Goal: Task Accomplishment & Management: Manage account settings

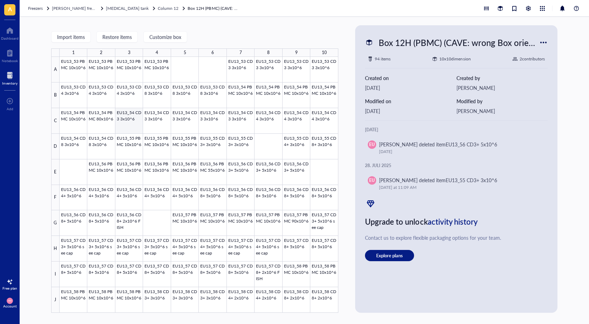
click at [130, 129] on div at bounding box center [199, 185] width 279 height 256
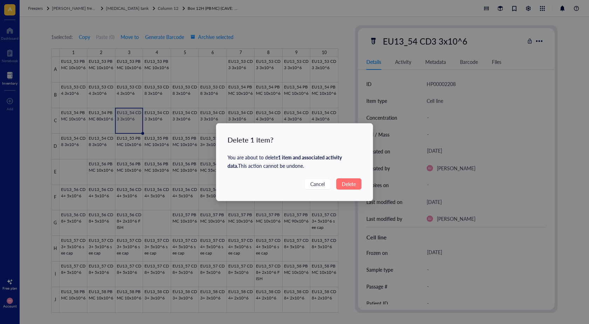
click at [357, 188] on button "Delete" at bounding box center [348, 183] width 25 height 11
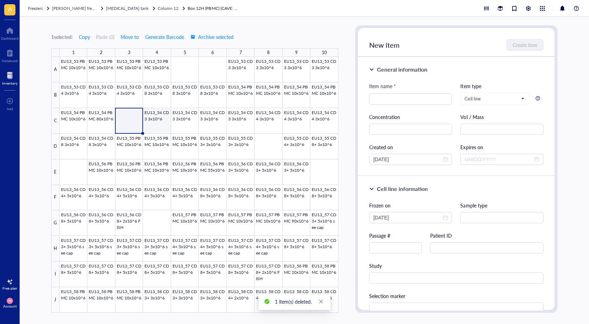
click at [157, 121] on div at bounding box center [199, 185] width 279 height 256
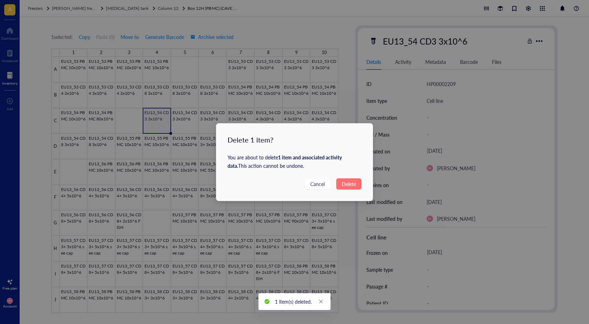
click at [342, 183] on span "Delete" at bounding box center [349, 184] width 14 height 8
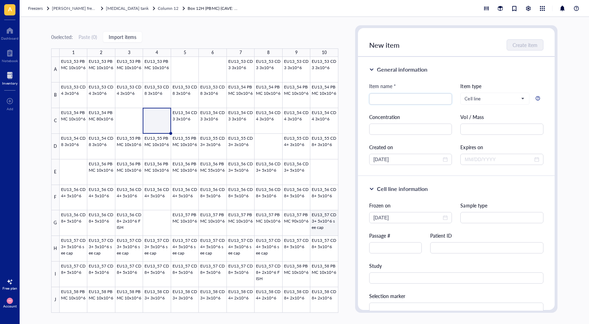
click at [330, 230] on div at bounding box center [199, 185] width 279 height 256
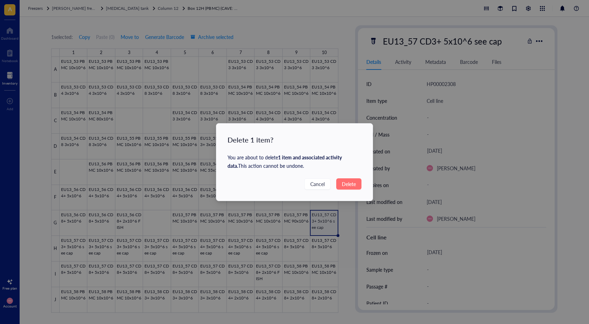
click at [344, 184] on span "Delete" at bounding box center [349, 184] width 14 height 8
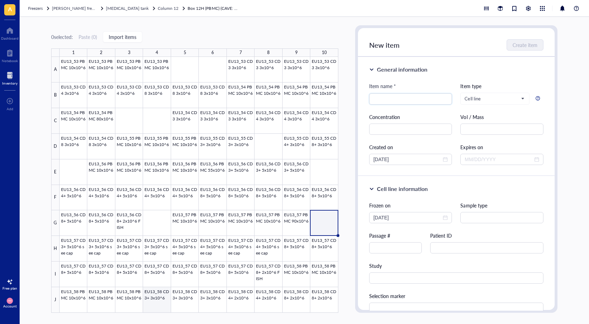
click at [158, 309] on div at bounding box center [199, 185] width 279 height 256
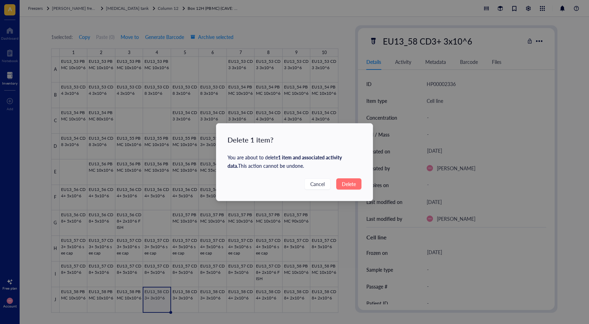
click at [358, 182] on button "Delete" at bounding box center [348, 183] width 25 height 11
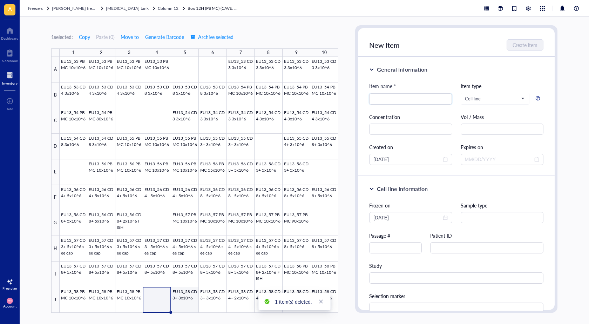
click at [185, 294] on div at bounding box center [199, 185] width 279 height 256
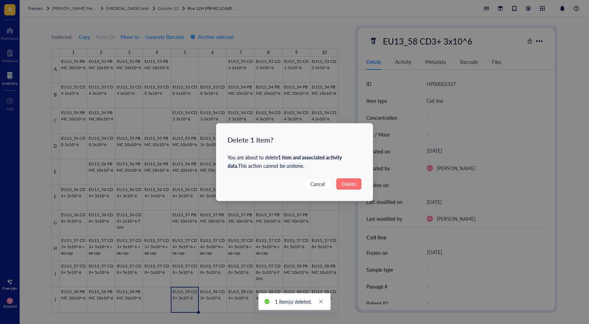
click at [348, 186] on span "Delete" at bounding box center [349, 184] width 14 height 8
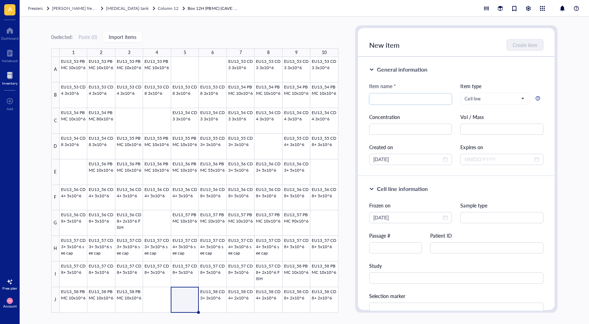
click at [147, 12] on div "Freezers [PERSON_NAME] freezer [MEDICAL_DATA] tank Column 12 Box 12H (PBMC) (CA…" at bounding box center [304, 8] width 569 height 17
click at [158, 9] on span "Column 12" at bounding box center [168, 8] width 21 height 6
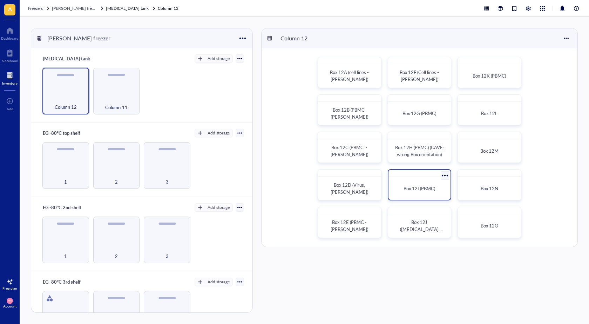
click at [415, 193] on div "Box 12I (PBMC)" at bounding box center [419, 187] width 56 height 17
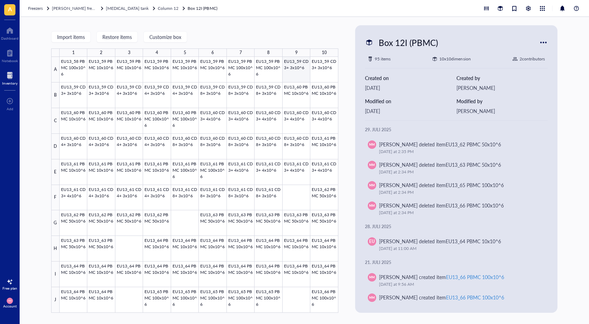
click at [299, 74] on div at bounding box center [199, 185] width 279 height 256
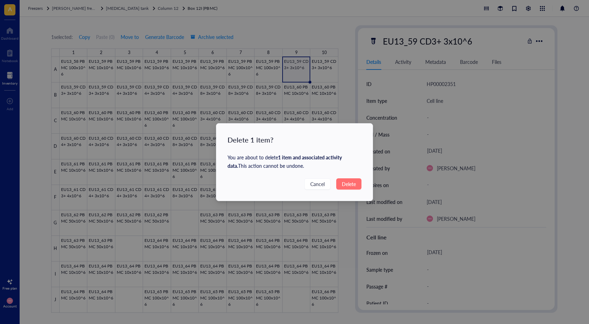
click at [350, 183] on span "Delete" at bounding box center [349, 184] width 14 height 8
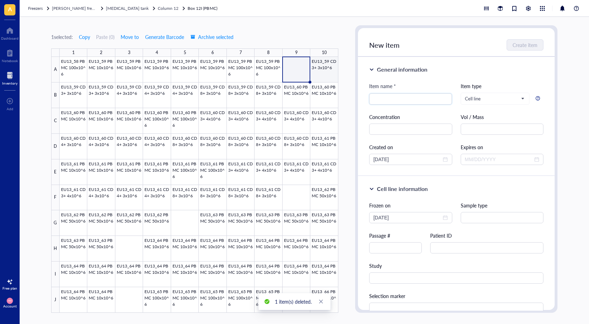
click at [325, 68] on div at bounding box center [199, 185] width 279 height 256
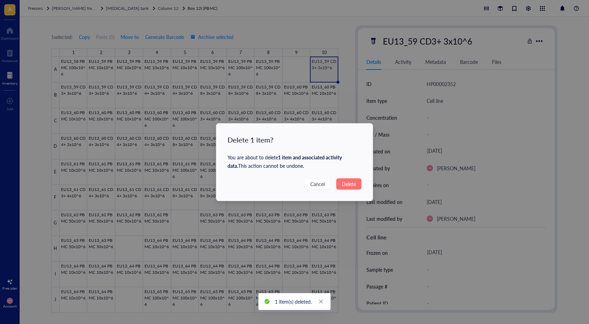
click at [348, 182] on span "Delete" at bounding box center [349, 184] width 14 height 8
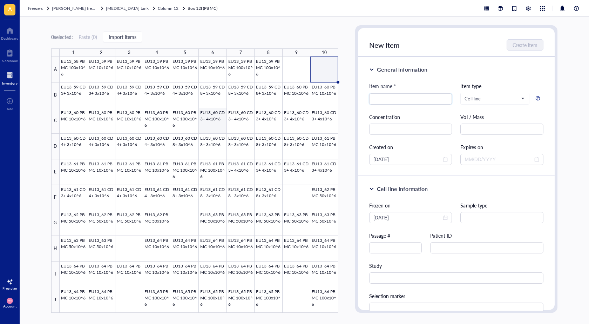
click at [220, 124] on div at bounding box center [199, 185] width 279 height 256
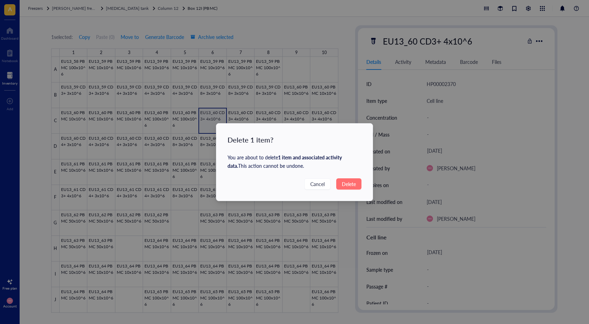
drag, startPoint x: 349, startPoint y: 182, endPoint x: 344, endPoint y: 179, distance: 5.7
click at [348, 182] on span "Delete" at bounding box center [349, 184] width 14 height 8
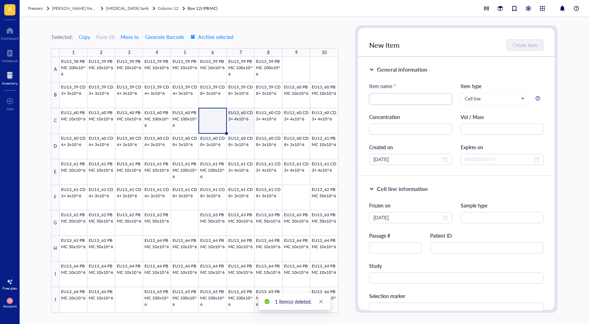
click at [245, 120] on div at bounding box center [199, 185] width 279 height 256
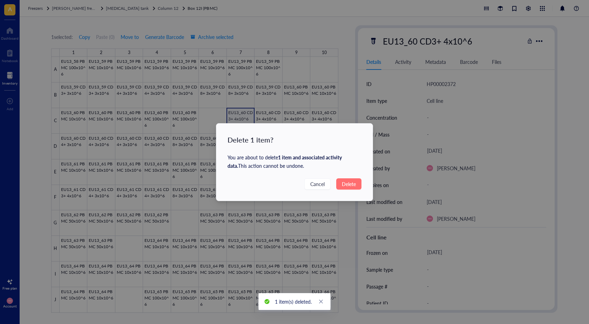
click at [352, 186] on span "Delete" at bounding box center [349, 184] width 14 height 8
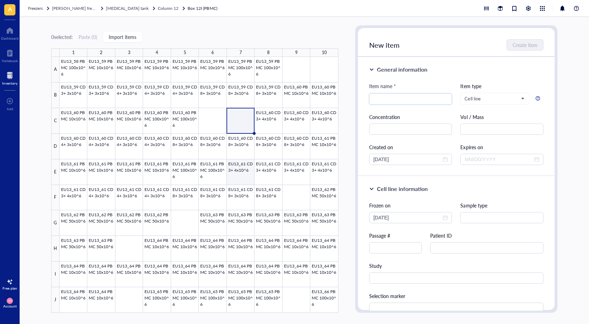
click at [238, 176] on div at bounding box center [199, 185] width 279 height 256
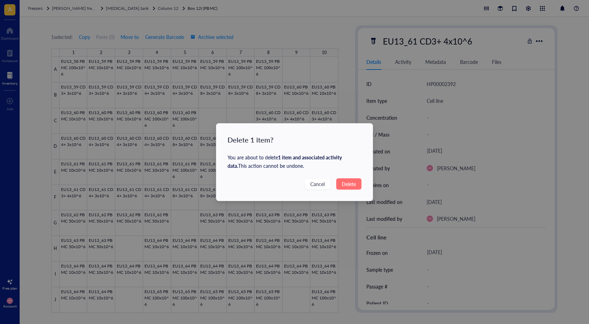
click at [348, 188] on button "Delete" at bounding box center [348, 183] width 25 height 11
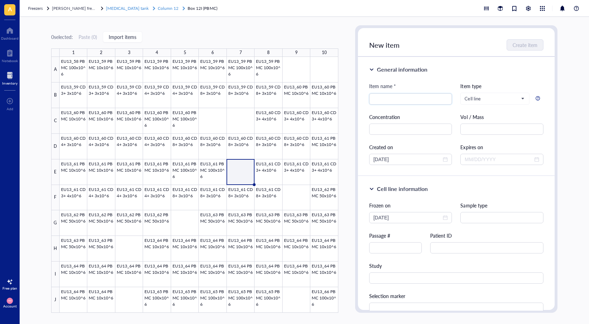
click at [120, 9] on span "[MEDICAL_DATA] tank" at bounding box center [127, 8] width 43 height 6
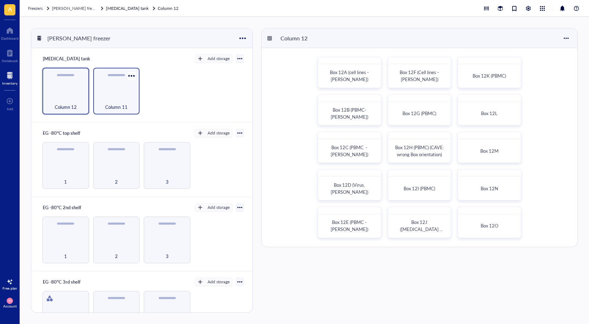
click at [124, 94] on div "Column 11" at bounding box center [116, 91] width 47 height 47
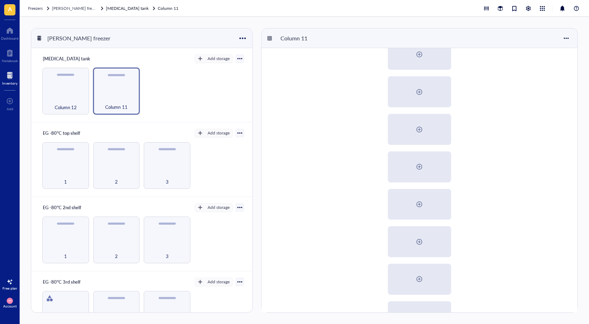
scroll to position [98, 0]
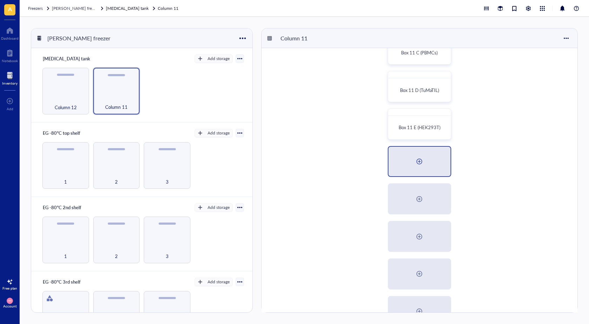
click at [400, 159] on div at bounding box center [419, 162] width 62 height 30
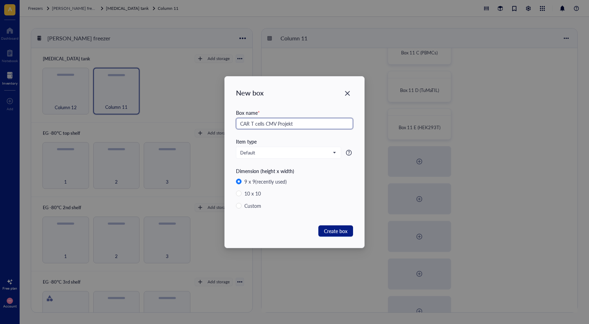
type input "CAR T cells CMV Projekt"
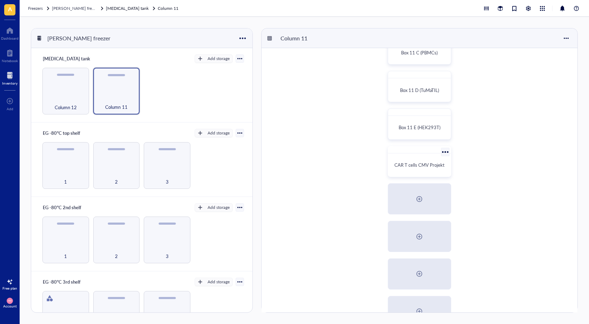
click at [409, 168] on span "CAR T cells CMV Projekt" at bounding box center [419, 164] width 50 height 7
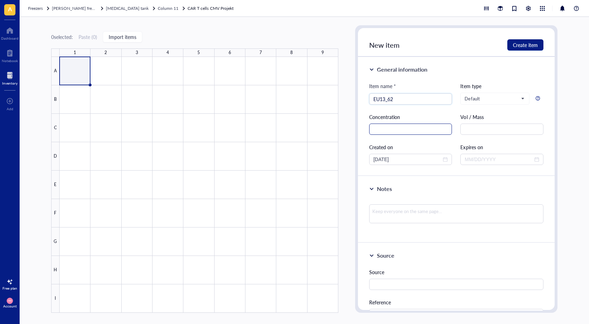
type input "EU13_62"
click at [405, 131] on input "text" at bounding box center [410, 128] width 83 height 11
type input "10x10^6"
click at [476, 125] on input "text" at bounding box center [501, 128] width 83 height 11
type input "1ml"
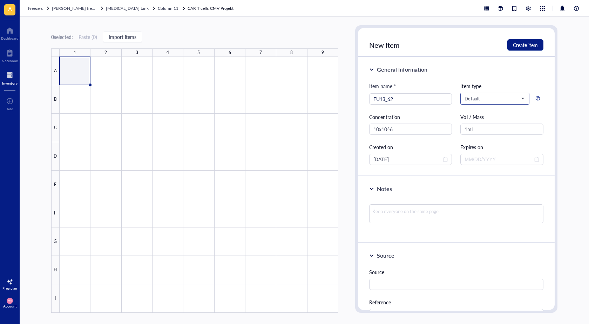
click at [491, 94] on input "search" at bounding box center [491, 98] width 54 height 11
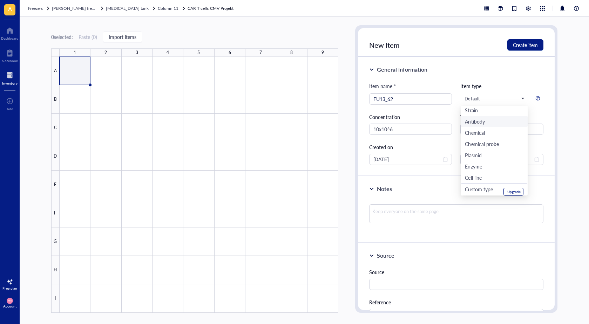
click at [541, 69] on div "General information Item name * EU13_62 Item type Default Default Primer Strain…" at bounding box center [456, 116] width 197 height 119
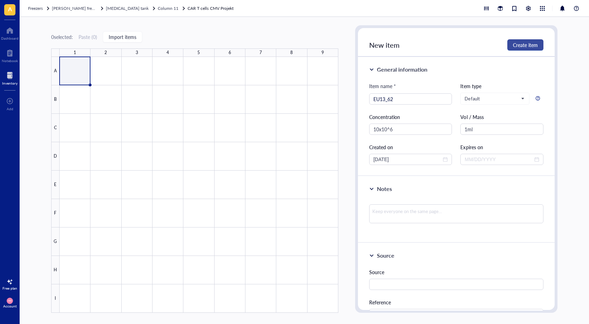
click at [524, 45] on span "Create item" at bounding box center [525, 45] width 25 height 6
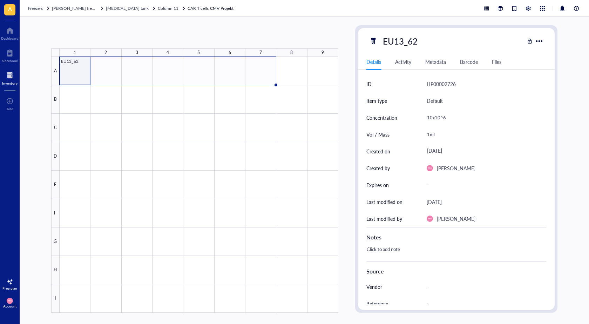
drag, startPoint x: 89, startPoint y: 85, endPoint x: 248, endPoint y: 81, distance: 158.9
click at [0, 0] on div "EU13_62" at bounding box center [0, 0] width 0 height 0
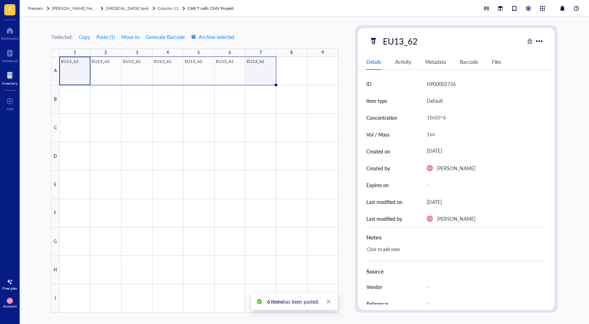
click at [257, 72] on div at bounding box center [199, 185] width 279 height 256
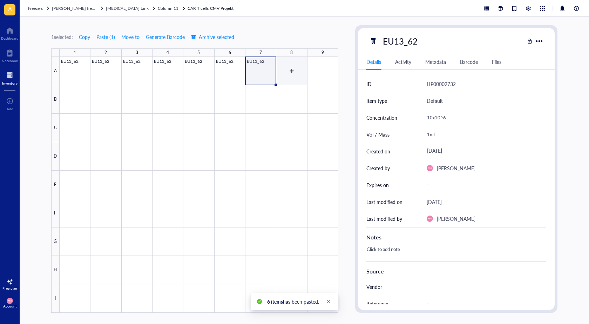
click at [286, 68] on div at bounding box center [199, 185] width 279 height 256
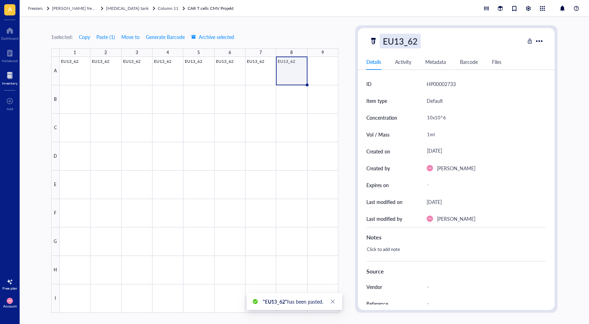
click at [409, 41] on div "EU13_62" at bounding box center [400, 41] width 41 height 15
click at [414, 41] on input "EU13_62" at bounding box center [402, 41] width 44 height 14
type input "EU13_63 CAR T cells"
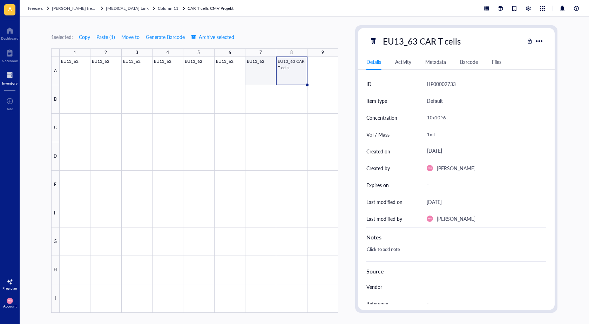
click at [258, 75] on div at bounding box center [199, 185] width 279 height 256
drag, startPoint x: 417, startPoint y: 39, endPoint x: 425, endPoint y: 40, distance: 8.5
click at [417, 39] on div "EU13_62" at bounding box center [400, 41] width 41 height 15
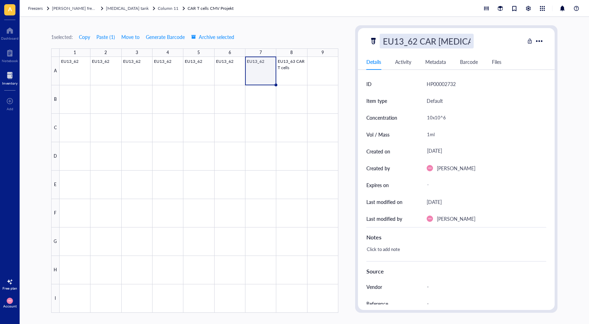
type input "EU13_62 CAR T cells"
click at [252, 66] on div at bounding box center [199, 185] width 279 height 256
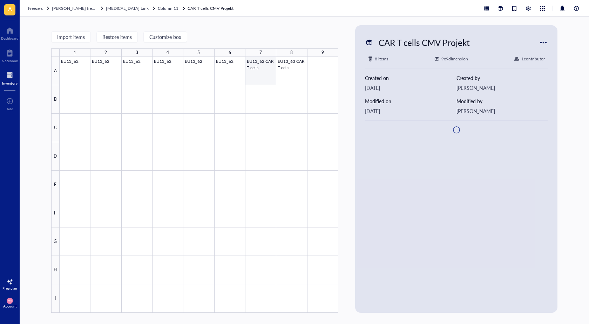
click at [264, 77] on div at bounding box center [199, 185] width 279 height 256
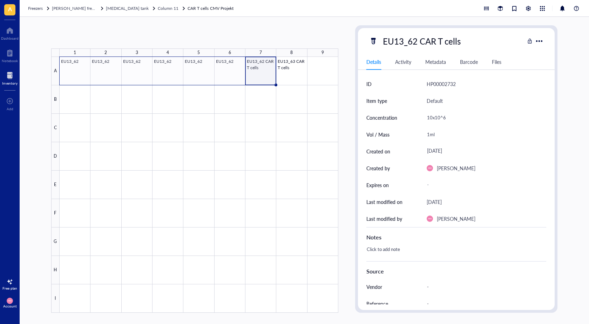
drag, startPoint x: 277, startPoint y: 84, endPoint x: 68, endPoint y: 77, distance: 209.0
click at [0, 0] on div "EU13_62 EU13_62 EU13_62 EU13_62 EU13_62 EU13_62 EU13_62 CAR T cells EU13_63 CAR…" at bounding box center [0, 0] width 0 height 0
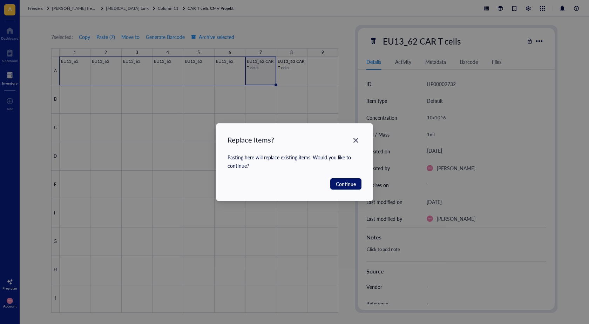
click at [337, 184] on span "Continue" at bounding box center [346, 184] width 20 height 8
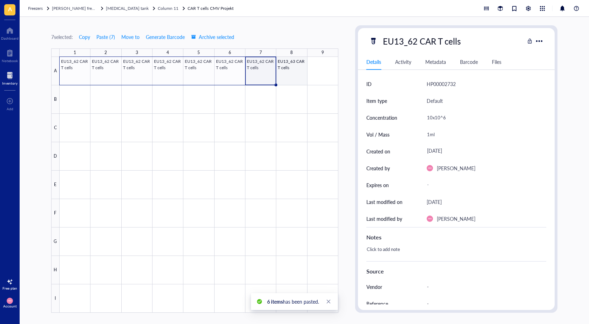
click at [297, 74] on div at bounding box center [199, 185] width 279 height 256
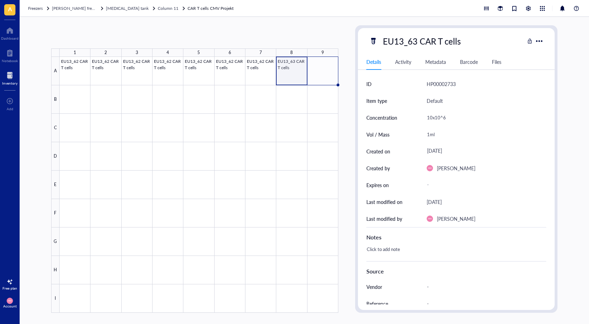
drag, startPoint x: 307, startPoint y: 84, endPoint x: 336, endPoint y: 87, distance: 29.5
click at [0, 0] on div "EU13_62 CAR T cells EU13_62 CAR T cells EU13_62 CAR T cells EU13_62 CAR T cells…" at bounding box center [0, 0] width 0 height 0
drag, startPoint x: 300, startPoint y: 73, endPoint x: 323, endPoint y: 69, distance: 23.0
click at [323, 69] on div at bounding box center [199, 185] width 279 height 256
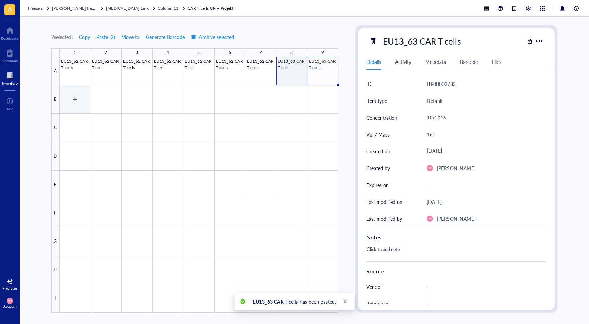
click at [75, 94] on div at bounding box center [199, 185] width 279 height 256
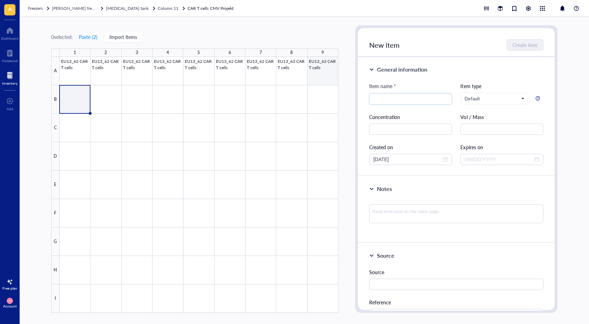
click at [326, 75] on div at bounding box center [199, 185] width 279 height 256
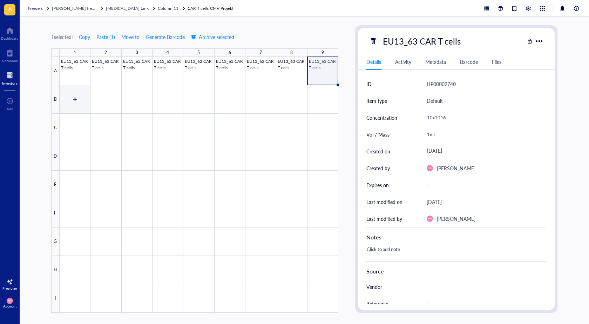
click at [80, 97] on div at bounding box center [199, 185] width 279 height 256
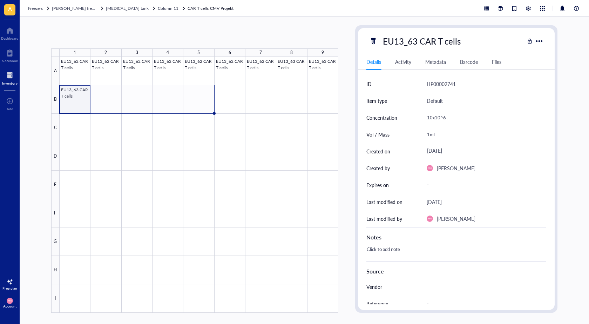
drag, startPoint x: 90, startPoint y: 112, endPoint x: 187, endPoint y: 107, distance: 96.5
click at [0, 0] on div "EU13_62 CAR T cells EU13_62 CAR T cells EU13_62 CAR T cells EU13_62 CAR T cells…" at bounding box center [0, 0] width 0 height 0
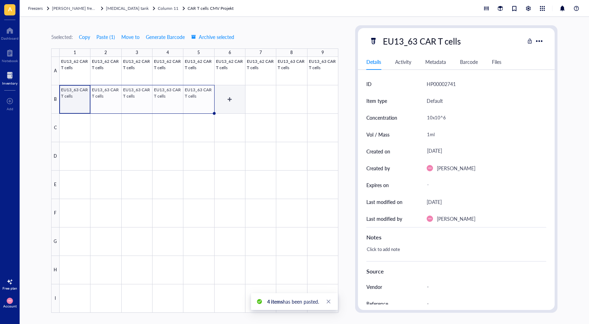
click at [234, 105] on div at bounding box center [199, 185] width 279 height 256
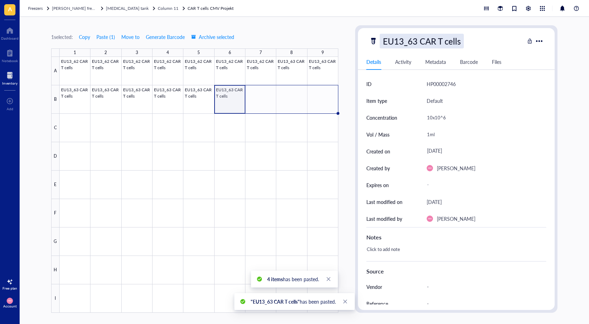
click at [414, 41] on div "EU13_63 CAR T cells" at bounding box center [422, 41] width 84 height 15
click at [416, 43] on input "EU13_63 CAR T cells" at bounding box center [431, 41] width 103 height 14
type input "EU13_65 CAR T cells"
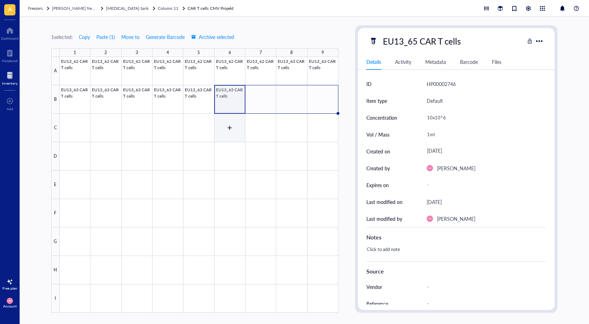
click at [235, 128] on div at bounding box center [199, 185] width 279 height 256
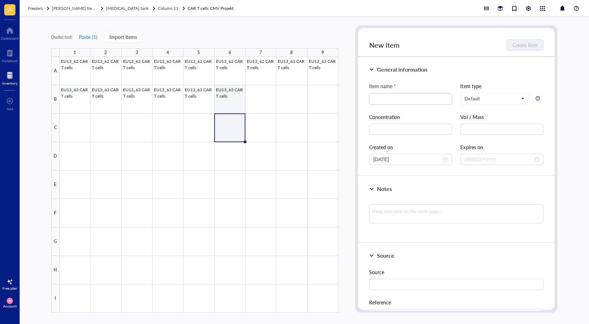
click at [236, 111] on div at bounding box center [199, 185] width 279 height 256
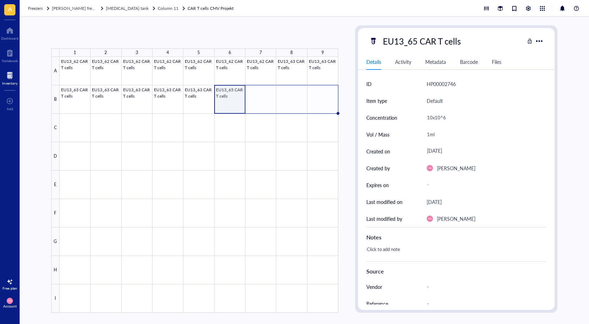
drag, startPoint x: 246, startPoint y: 114, endPoint x: 315, endPoint y: 108, distance: 69.6
click at [0, 0] on div "EU13_62 CAR T cells EU13_62 CAR T cells EU13_62 CAR T cells EU13_62 CAR T cells…" at bounding box center [0, 0] width 0 height 0
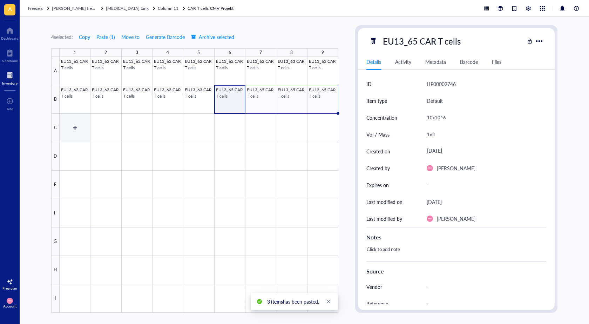
click at [80, 129] on div at bounding box center [199, 185] width 279 height 256
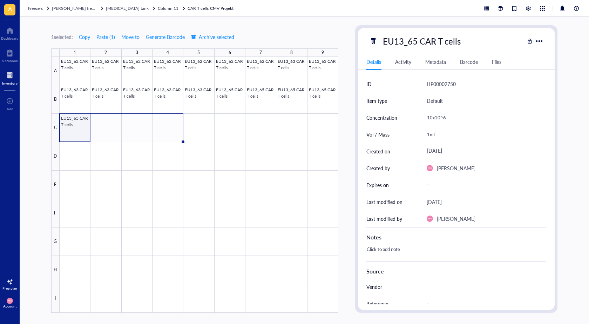
click at [81, 136] on div at bounding box center [199, 185] width 279 height 256
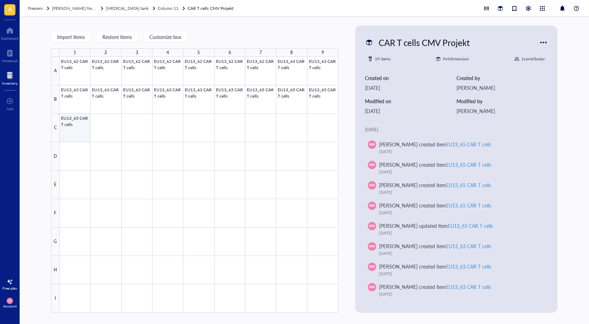
click at [88, 135] on div at bounding box center [199, 185] width 279 height 256
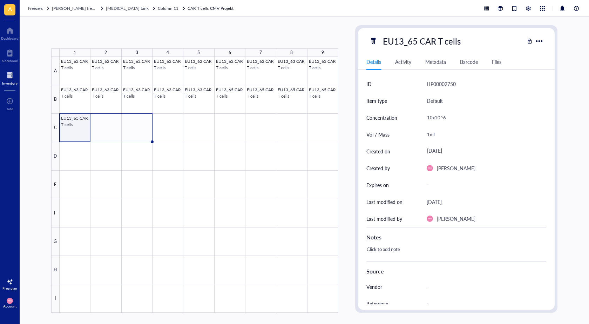
drag, startPoint x: 91, startPoint y: 141, endPoint x: 144, endPoint y: 140, distance: 52.9
click at [0, 0] on div "EU13_62 CAR T cells EU13_62 CAR T cells EU13_62 CAR T cells EU13_62 CAR T cells…" at bounding box center [0, 0] width 0 height 0
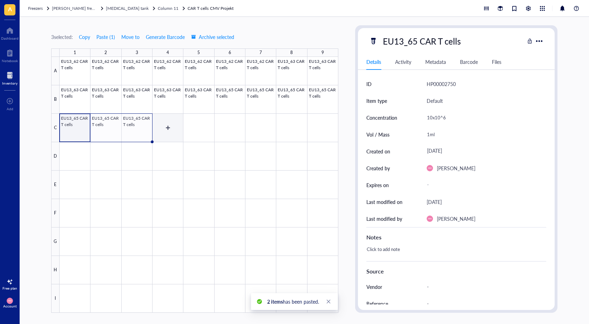
click at [170, 124] on div at bounding box center [199, 185] width 279 height 256
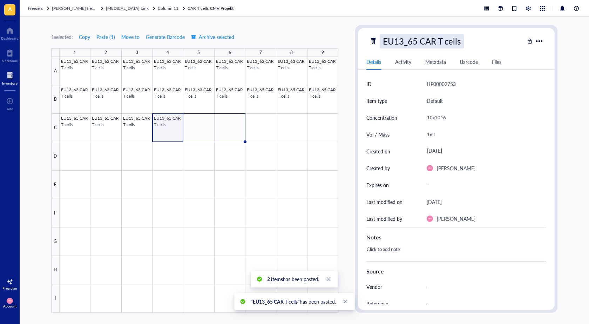
click at [415, 41] on div "EU13_65 CAR T cells" at bounding box center [422, 41] width 84 height 15
click at [418, 45] on input "EU13_65 CAR T cells" at bounding box center [431, 41] width 103 height 14
type input "EU13_66 CAR T cells"
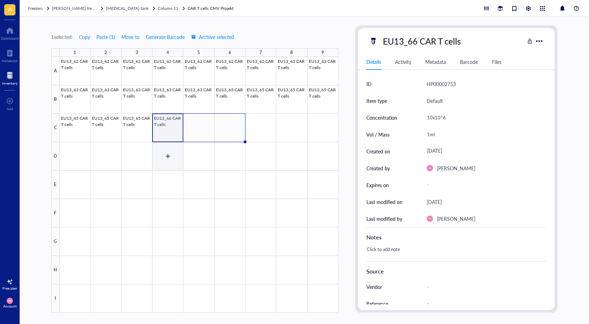
click at [182, 157] on div at bounding box center [199, 185] width 279 height 256
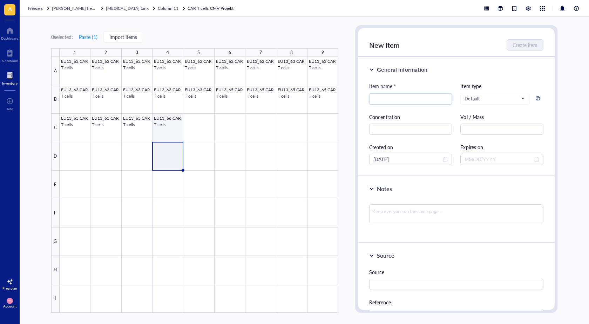
click at [172, 129] on div at bounding box center [199, 185] width 279 height 256
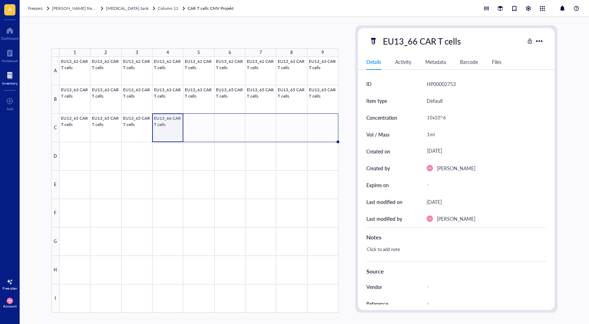
drag, startPoint x: 184, startPoint y: 141, endPoint x: 316, endPoint y: 135, distance: 132.3
click at [0, 0] on div "EU13_62 CAR T cells EU13_62 CAR T cells EU13_62 CAR T cells EU13_62 CAR T cells…" at bounding box center [0, 0] width 0 height 0
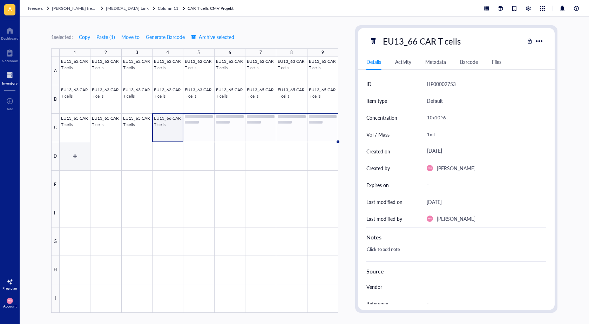
click at [61, 157] on div at bounding box center [199, 185] width 279 height 256
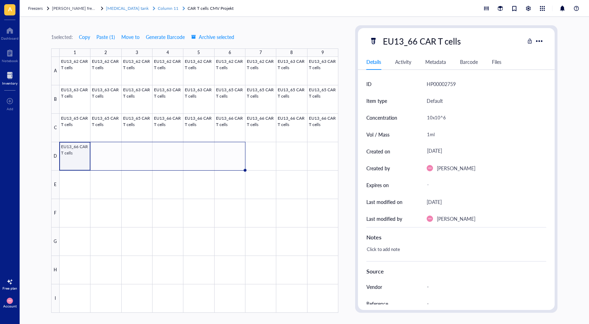
click at [158, 9] on span "Column 11" at bounding box center [168, 8] width 21 height 6
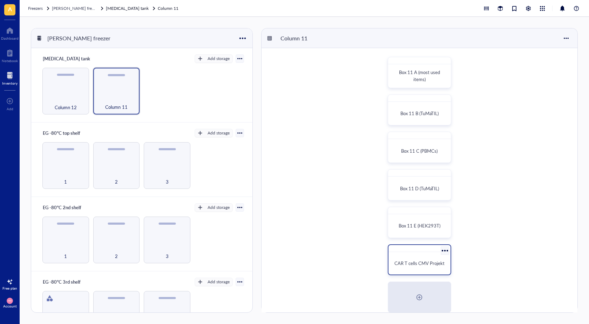
click at [405, 264] on span "CAR T cells CMV Projekt" at bounding box center [419, 262] width 50 height 7
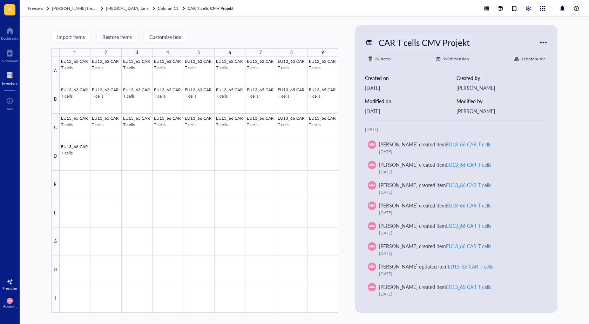
click at [387, 42] on div "CAR T cells CMV Projekt" at bounding box center [423, 42] width 97 height 15
click at [382, 41] on input "CAR T cells CMV Projekt" at bounding box center [437, 42] width 123 height 14
click at [380, 43] on input "CAR T cells CMV Projekt" at bounding box center [437, 42] width 123 height 14
type input "Box 11: CAR T cells CMV Projekt"
click at [294, 24] on div "Import items Restore items Customize box 1 2 3 4 5 6 7 8 9 A B C D E F G H I EU…" at bounding box center [304, 170] width 569 height 307
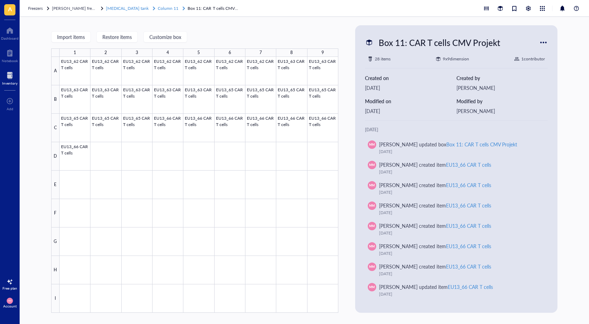
click at [158, 11] on div "Column 11" at bounding box center [168, 8] width 21 height 7
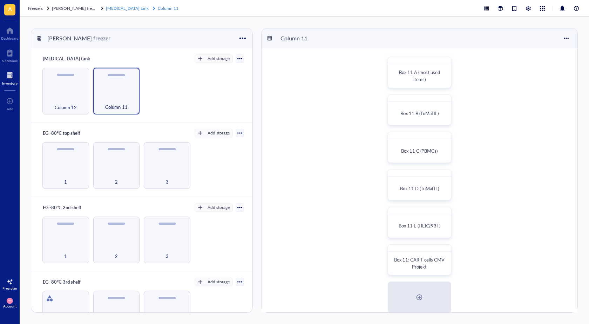
click at [158, 7] on link "[MEDICAL_DATA] tank Column 11" at bounding box center [143, 8] width 74 height 7
click at [427, 259] on span "Box 11: CAR T cells CMV Projekt" at bounding box center [420, 263] width 52 height 14
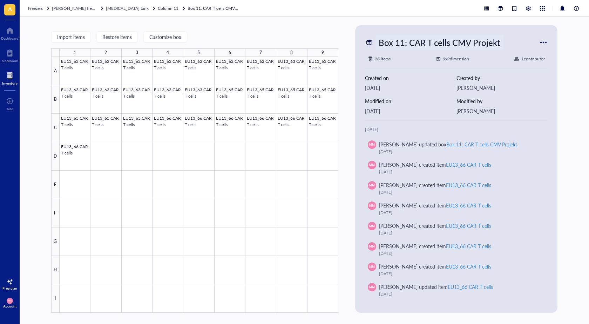
click at [408, 42] on div "Box 11: CAR T cells CMV Projekt" at bounding box center [439, 42] width 128 height 15
click at [404, 41] on input "Box 11: CAR T cells CMV Projekt" at bounding box center [457, 42] width 162 height 14
type input "Box 11 F: CAR T cells CMV Projekt"
click at [564, 116] on div "Import items Restore items Customize box 1 2 3 4 5 6 7 8 9 A B C D E F G H I EU…" at bounding box center [304, 170] width 569 height 307
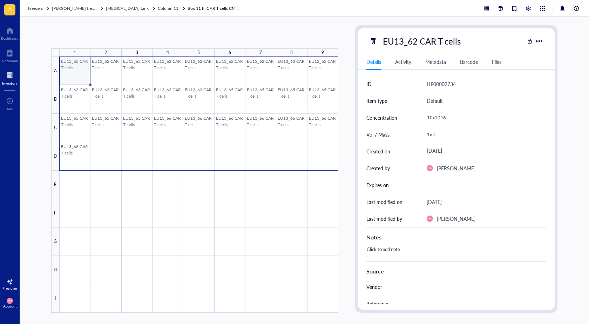
drag, startPoint x: 65, startPoint y: 67, endPoint x: 328, endPoint y: 164, distance: 280.4
click at [328, 164] on div at bounding box center [199, 185] width 279 height 256
click at [141, 37] on span "Move to" at bounding box center [133, 37] width 18 height 6
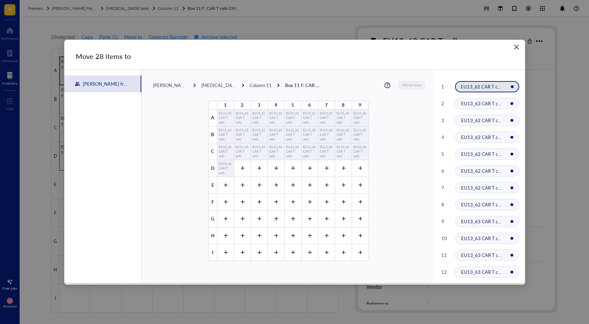
click at [266, 85] on div "Column 11" at bounding box center [261, 85] width 22 height 6
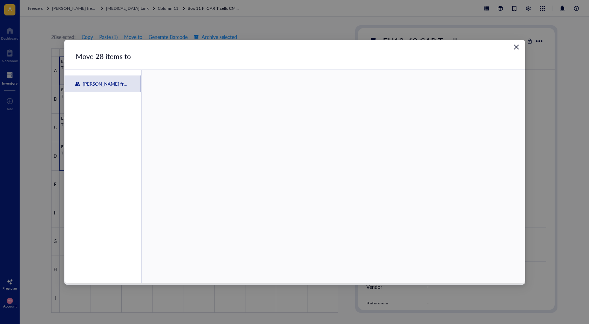
click at [519, 47] on icon "Close" at bounding box center [516, 46] width 7 height 7
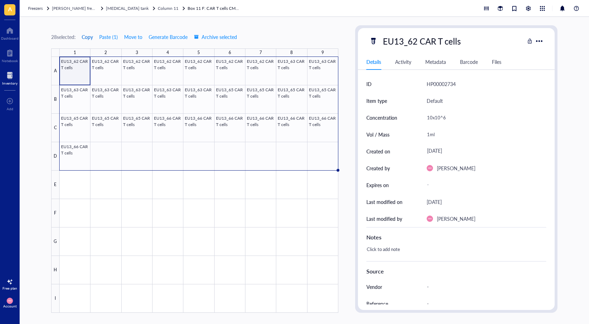
click at [89, 38] on span "Copy" at bounding box center [87, 37] width 11 height 6
click at [132, 34] on span "Move to" at bounding box center [136, 37] width 18 height 6
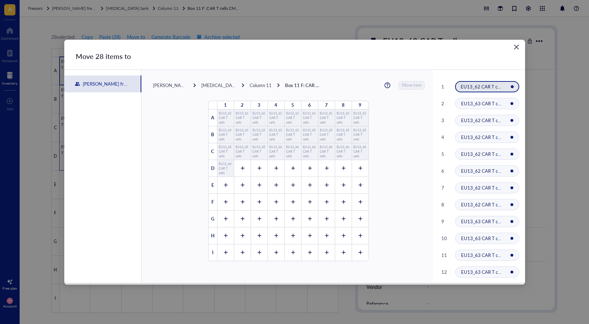
click at [262, 87] on div "Column 11" at bounding box center [261, 85] width 22 height 6
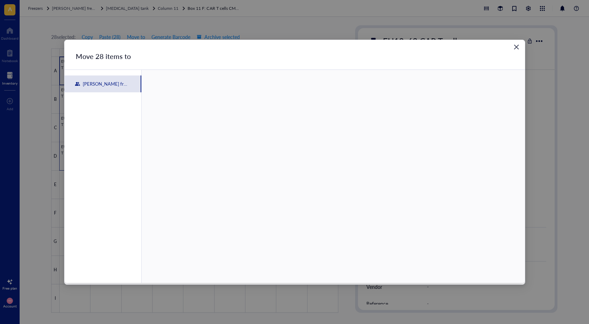
click at [518, 47] on icon "Close" at bounding box center [516, 46] width 7 height 7
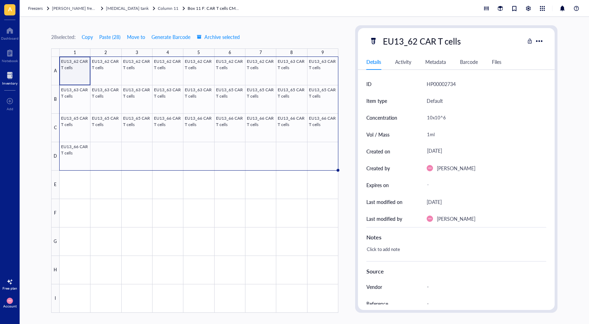
click at [18, 81] on div "Inventory" at bounding box center [10, 78] width 20 height 20
click at [9, 79] on div at bounding box center [9, 75] width 15 height 11
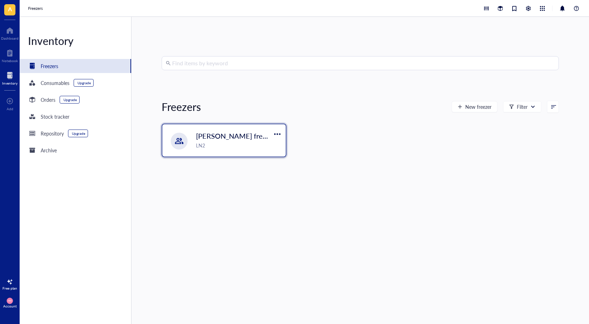
click at [229, 149] on div "LN2" at bounding box center [239, 145] width 86 height 8
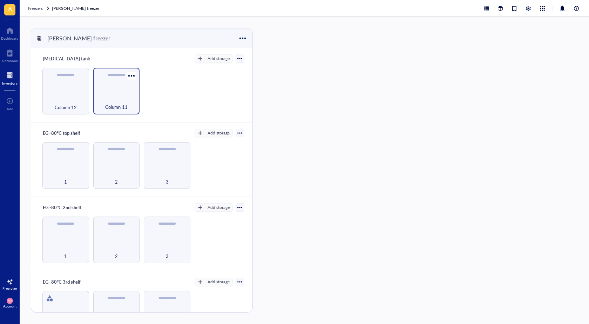
click at [116, 103] on span "Column 11" at bounding box center [116, 107] width 22 height 8
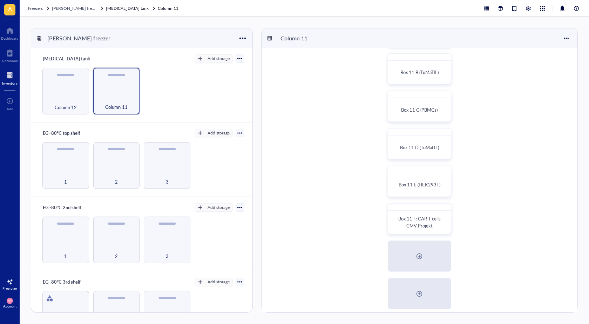
scroll to position [105, 0]
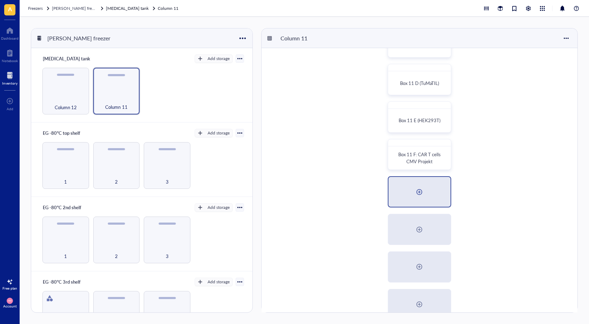
click at [424, 194] on div at bounding box center [419, 191] width 11 height 11
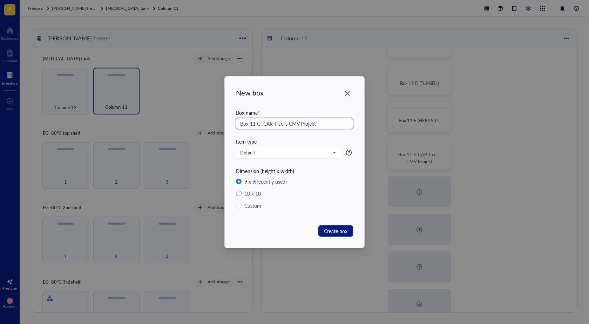
type input "Box 11 G: CAR T cells CMV Projekt"
click at [248, 195] on div "10 x 10" at bounding box center [252, 193] width 16 height 8
click at [242, 195] on input "10 x 10" at bounding box center [239, 193] width 6 height 6
radio input "true"
radio input "false"
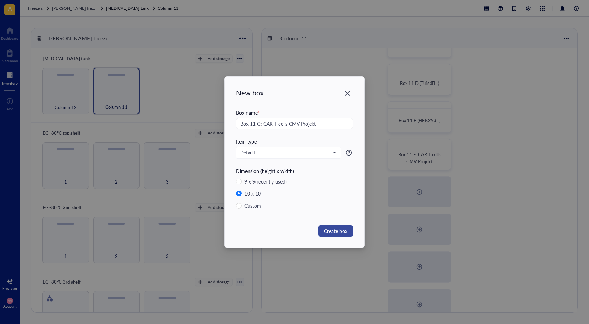
click at [333, 229] on span "Create box" at bounding box center [335, 231] width 23 height 8
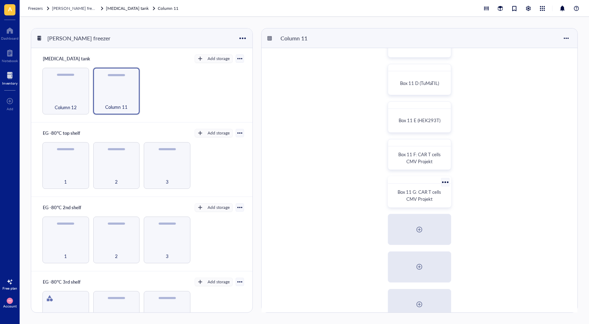
click at [417, 192] on span "Box 11 G: CAR T cells CMV Projekt" at bounding box center [419, 195] width 45 height 14
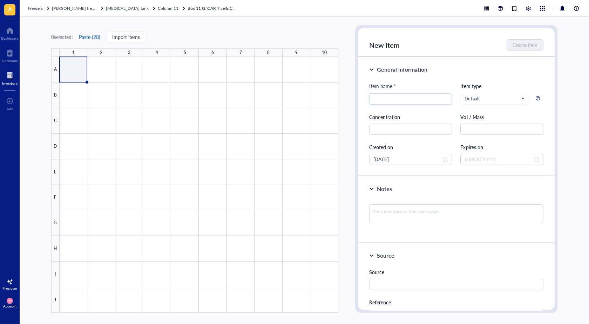
click at [92, 35] on button "Paste ( 28 )" at bounding box center [90, 36] width 22 height 11
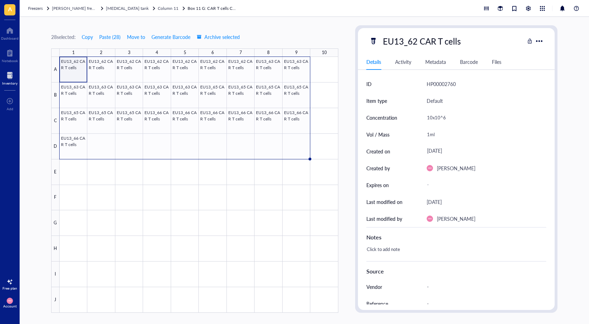
click at [4, 77] on div at bounding box center [9, 75] width 15 height 11
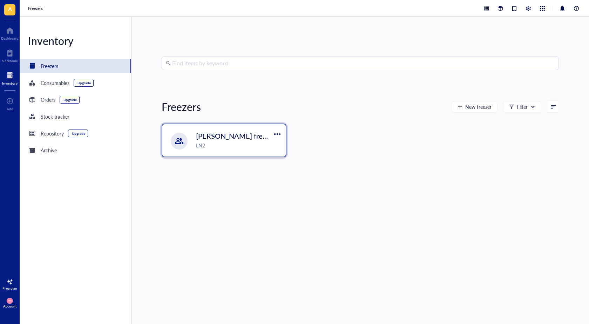
click at [237, 142] on div "LN2" at bounding box center [239, 145] width 86 height 8
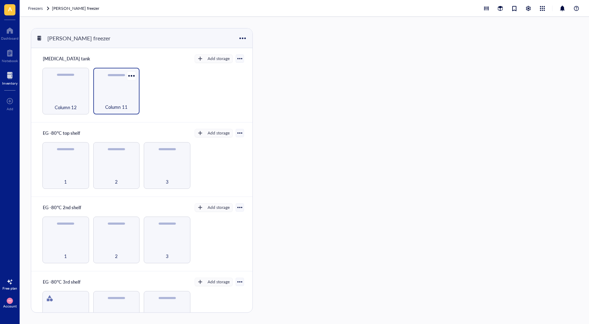
click at [128, 107] on div "Column 11" at bounding box center [117, 102] width 40 height 15
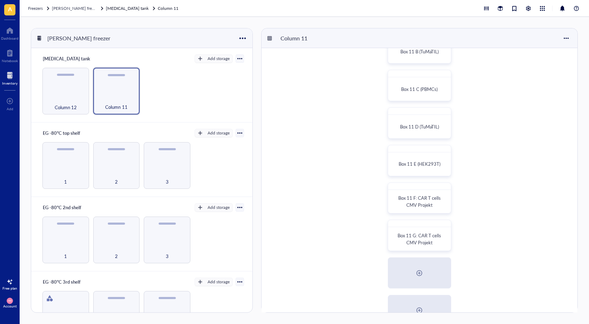
scroll to position [70, 0]
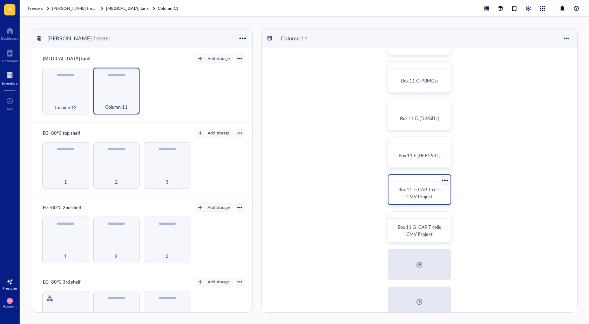
click at [422, 188] on span "Box 11 F: CAR T cells CMV Projekt" at bounding box center [419, 193] width 43 height 14
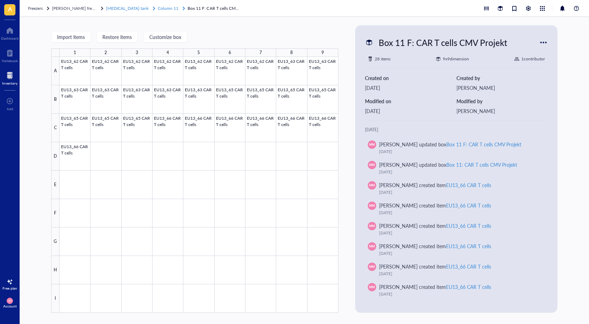
click at [181, 9] on div at bounding box center [183, 8] width 5 height 5
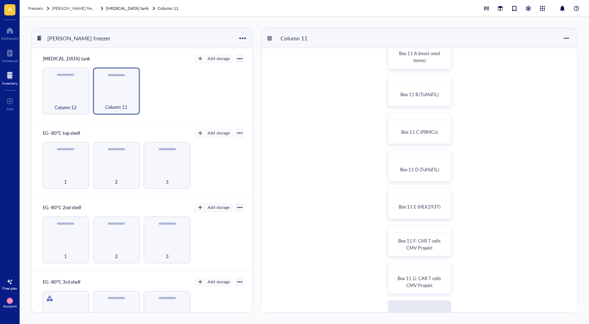
scroll to position [35, 0]
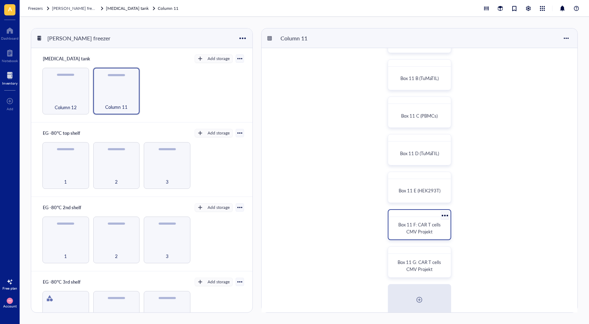
drag, startPoint x: 419, startPoint y: 225, endPoint x: 423, endPoint y: 227, distance: 4.4
click at [423, 227] on span "Box 11 F: CAR T cells CMV Projekt" at bounding box center [419, 228] width 43 height 14
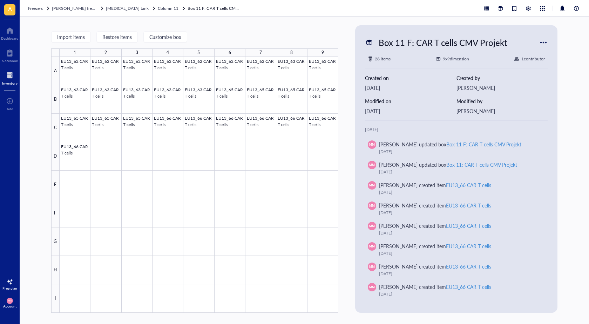
click at [543, 42] on div at bounding box center [543, 42] width 11 height 11
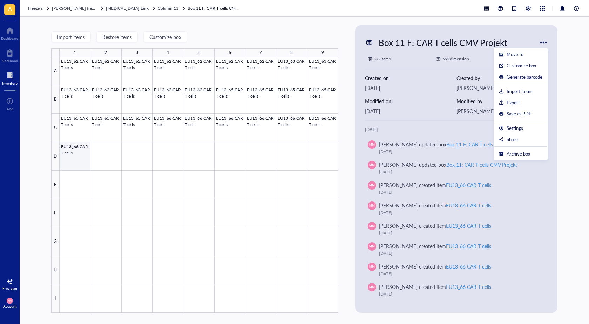
click at [70, 148] on div at bounding box center [199, 185] width 279 height 256
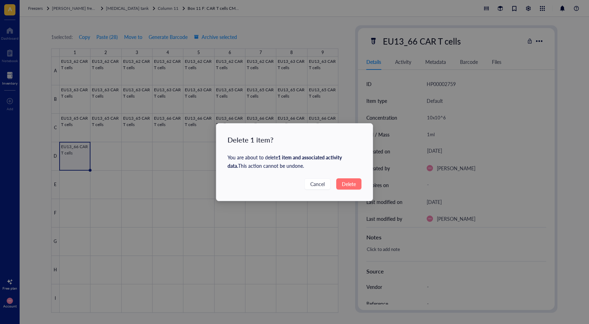
click at [348, 183] on span "Delete" at bounding box center [349, 184] width 14 height 8
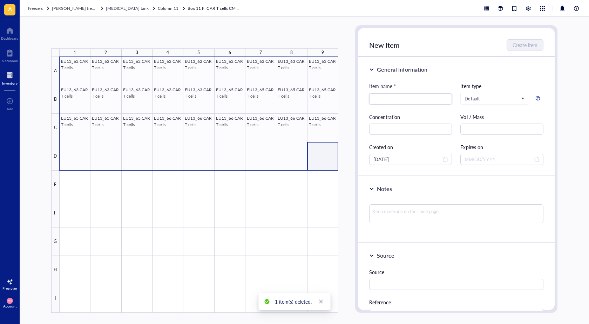
drag, startPoint x: 315, startPoint y: 160, endPoint x: 68, endPoint y: 66, distance: 264.6
click at [68, 66] on div at bounding box center [199, 185] width 279 height 256
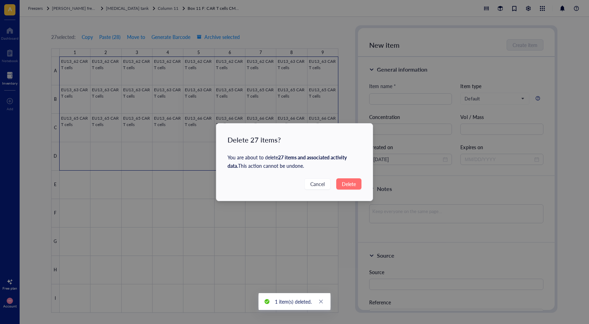
click at [355, 184] on span "Delete" at bounding box center [349, 184] width 14 height 8
click at [352, 184] on span "Delete" at bounding box center [349, 184] width 14 height 8
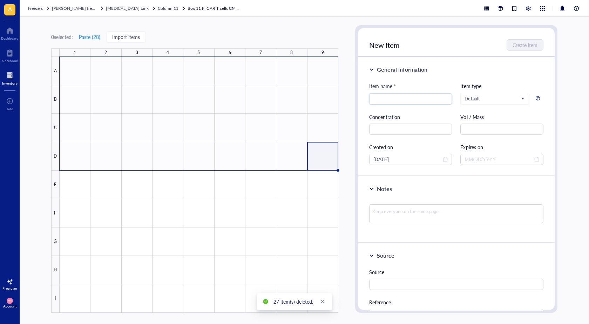
click at [317, 302] on div "27 item(s) deleted." at bounding box center [294, 301] width 75 height 17
click at [321, 300] on icon "close" at bounding box center [322, 301] width 5 height 5
click at [158, 8] on span "Column 11" at bounding box center [168, 8] width 21 height 6
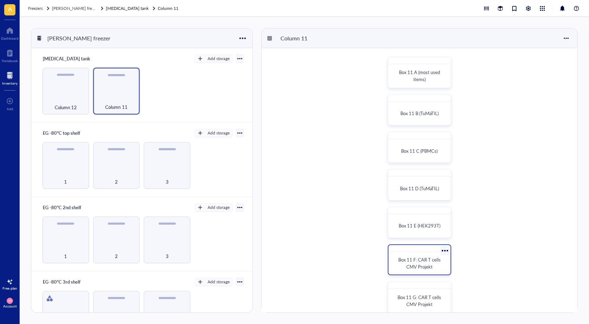
scroll to position [35, 0]
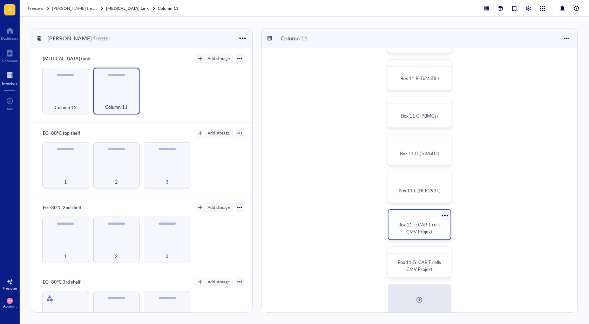
click at [443, 216] on div at bounding box center [445, 215] width 10 height 10
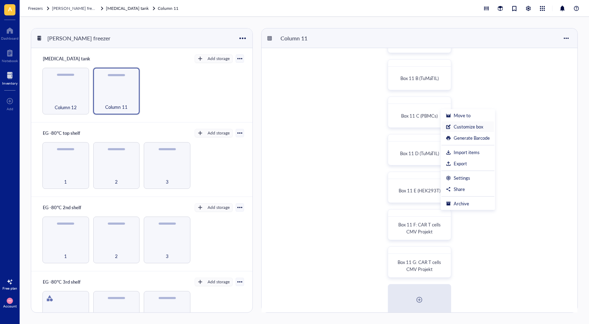
click at [486, 127] on div "Customize box" at bounding box center [468, 126] width 44 height 6
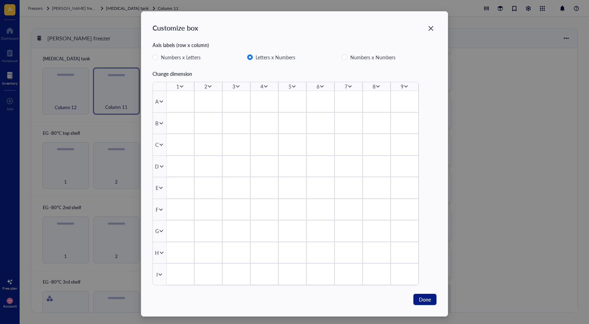
click at [403, 87] on icon at bounding box center [405, 86] width 5 height 5
click at [411, 87] on div "9" at bounding box center [404, 86] width 28 height 8
click at [403, 87] on icon at bounding box center [405, 86] width 5 height 5
click at [424, 98] on span "Insert 1 left" at bounding box center [427, 97] width 40 height 8
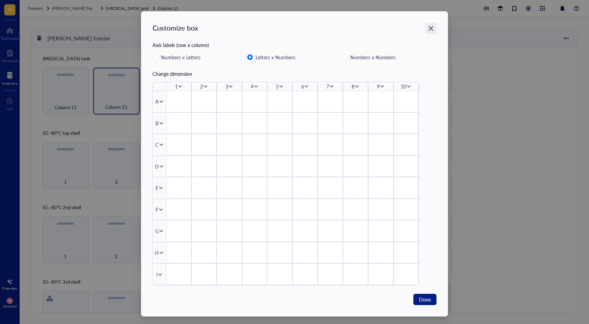
click at [432, 30] on icon "Close" at bounding box center [431, 28] width 7 height 7
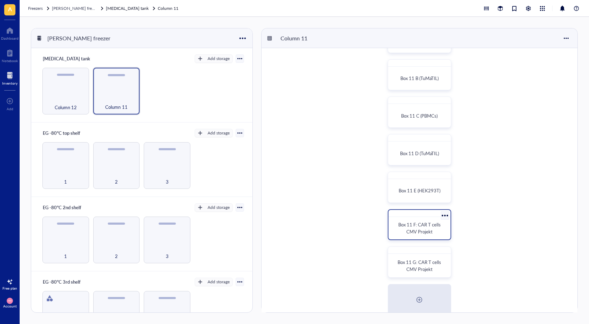
click at [408, 229] on span "Box 11 F: CAR T cells CMV Projekt" at bounding box center [419, 228] width 43 height 14
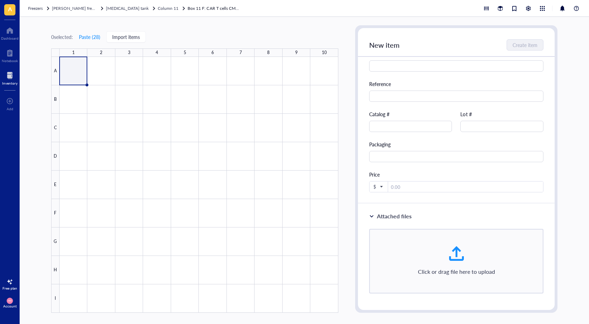
scroll to position [220, 0]
click at [188, 9] on link "Box 11 F: CAR T cells CMV Projekt" at bounding box center [214, 8] width 53 height 7
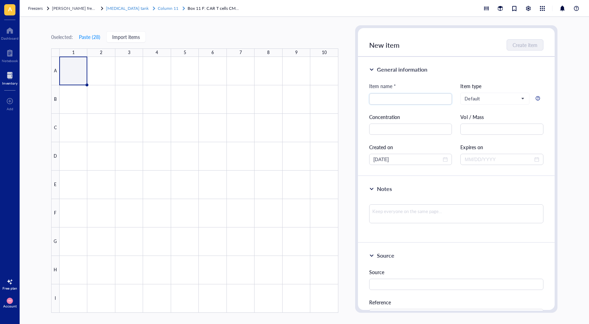
click at [158, 12] on div "Column 11" at bounding box center [168, 8] width 21 height 7
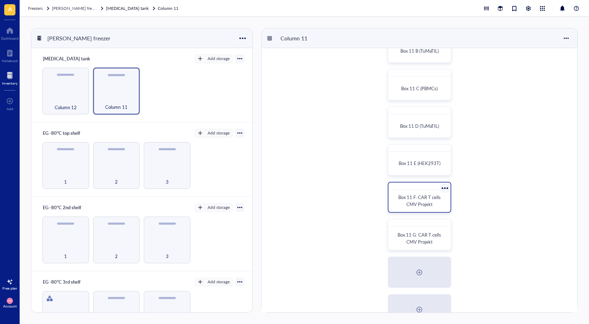
scroll to position [70, 0]
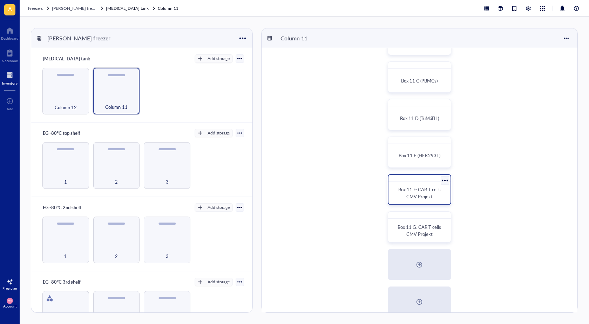
click at [448, 177] on div at bounding box center [445, 180] width 10 height 10
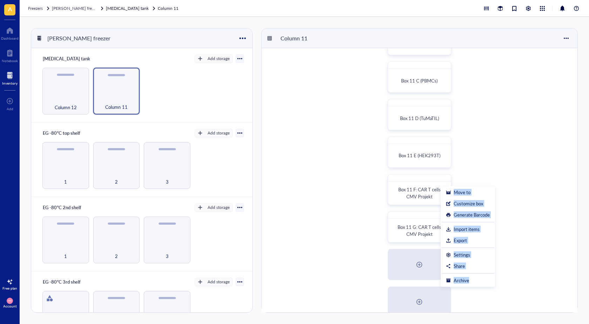
drag, startPoint x: 478, startPoint y: 285, endPoint x: 512, endPoint y: 259, distance: 42.1
click at [504, 263] on div "Box 11 A (most used items) Box 11 B (TuMaTIL) Box 11 C (PBMCs) Box 11 D (TuMaTI…" at bounding box center [419, 264] width 316 height 572
click at [513, 259] on div "Box 11 A (most used items) Box 11 B (TuMaTIL) Box 11 C (PBMCs) Box 11 D (TuMaTI…" at bounding box center [419, 264] width 316 height 572
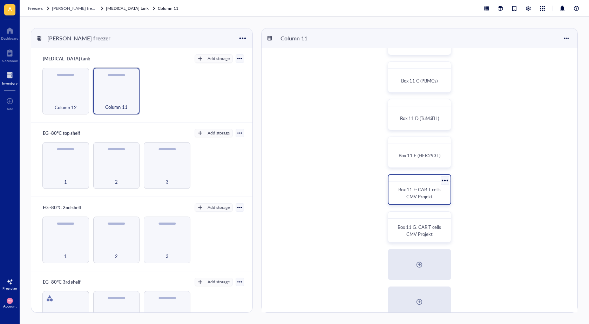
click at [447, 177] on div at bounding box center [445, 180] width 10 height 10
click at [423, 196] on span "Box 11 F: CAR T cells CMV Projekt" at bounding box center [419, 193] width 43 height 14
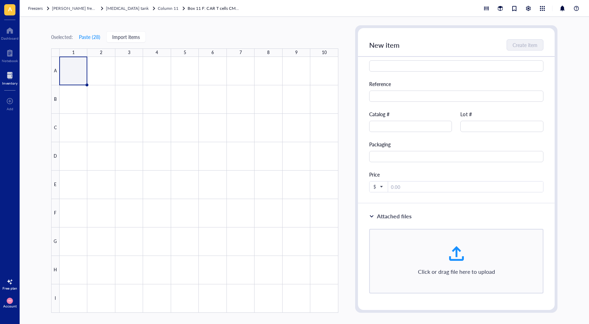
scroll to position [220, 0]
click at [188, 10] on link "Box 11 F: CAR T cells CMV Projekt" at bounding box center [214, 8] width 53 height 7
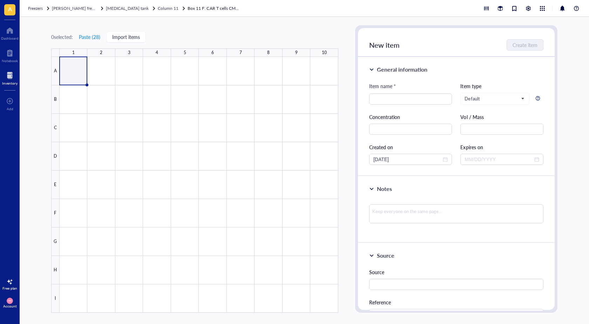
drag, startPoint x: 184, startPoint y: 10, endPoint x: 198, endPoint y: 8, distance: 14.2
click at [198, 8] on link "Box 11 F: CAR T cells CMV Projekt" at bounding box center [214, 8] width 53 height 7
click at [158, 7] on span "Column 11" at bounding box center [168, 8] width 21 height 6
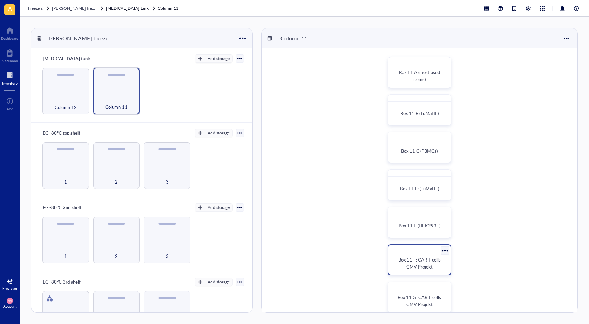
click at [449, 250] on div at bounding box center [445, 250] width 10 height 10
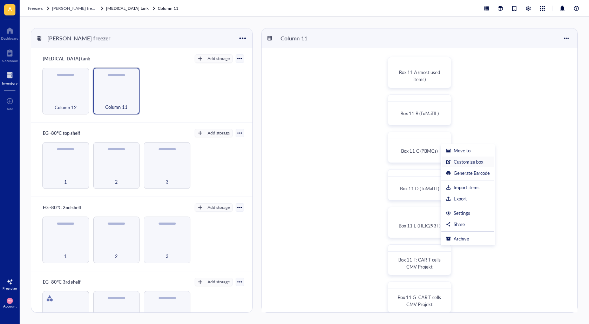
click at [476, 159] on div "Customize box" at bounding box center [468, 161] width 29 height 6
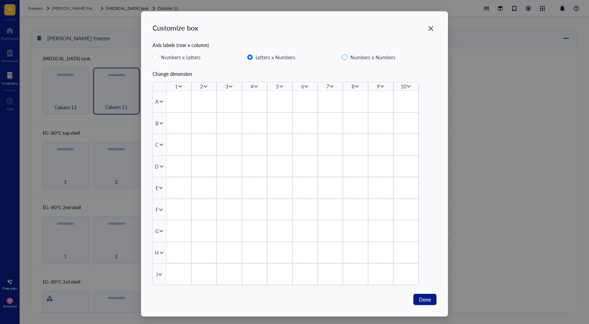
click at [388, 58] on span "Numbers x Numbers" at bounding box center [372, 57] width 51 height 8
click at [347, 58] on input "Numbers x Numbers" at bounding box center [345, 57] width 6 height 6
radio input "false"
radio input "true"
click at [388, 58] on span "Numbers x Numbers" at bounding box center [372, 57] width 51 height 8
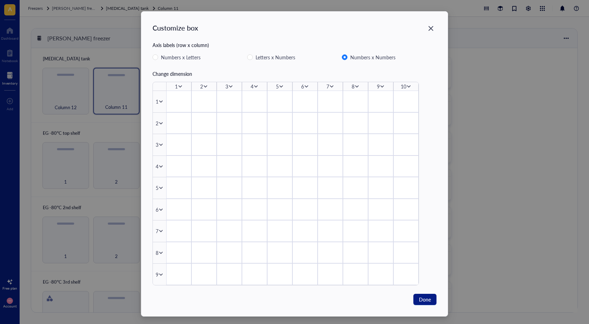
click at [347, 58] on input "Numbers x Numbers" at bounding box center [345, 57] width 6 height 6
click at [388, 58] on span "Numbers x Numbers" at bounding box center [372, 57] width 51 height 8
click at [347, 58] on input "Numbers x Numbers" at bounding box center [345, 57] width 6 height 6
click at [273, 54] on span "Letters x Numbers" at bounding box center [275, 57] width 45 height 8
click at [253, 54] on input "Letters x Numbers" at bounding box center [250, 57] width 6 height 6
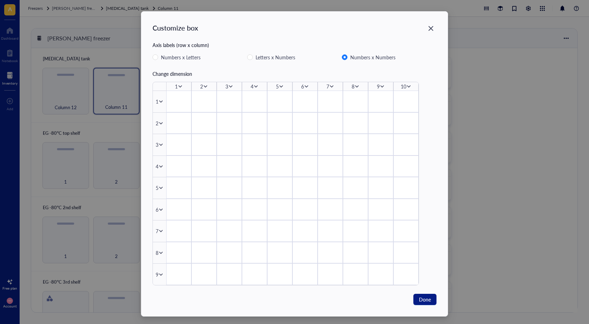
radio input "true"
radio input "false"
click at [180, 30] on div "Customize box" at bounding box center [175, 28] width 46 height 10
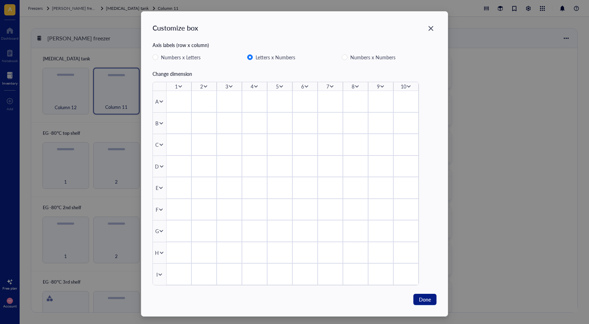
click at [178, 46] on div "Axis labels (row x column)" at bounding box center [294, 45] width 284 height 8
drag, startPoint x: 287, startPoint y: 290, endPoint x: 314, endPoint y: 263, distance: 38.2
click at [288, 288] on div "Customize box Axis labels (row x column) Numbers x Letters Letters x Numbers Nu…" at bounding box center [294, 164] width 306 height 304
drag, startPoint x: 419, startPoint y: 261, endPoint x: 432, endPoint y: 258, distance: 13.9
click at [430, 278] on div "Customize box Axis labels (row x column) Numbers x Letters Letters x Numbers Nu…" at bounding box center [294, 154] width 284 height 262
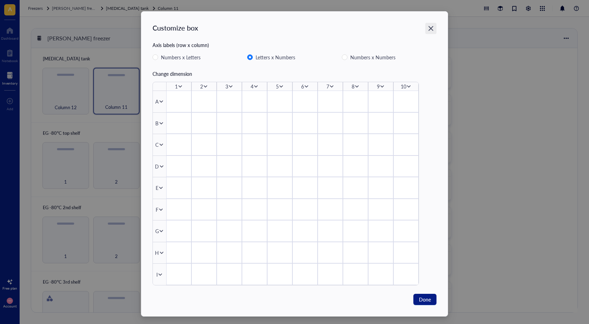
click at [427, 32] on div "Close" at bounding box center [430, 28] width 11 height 11
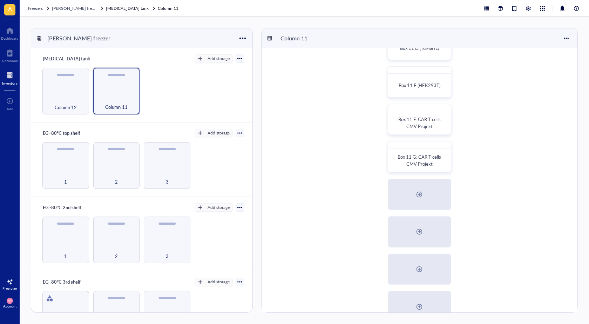
scroll to position [105, 0]
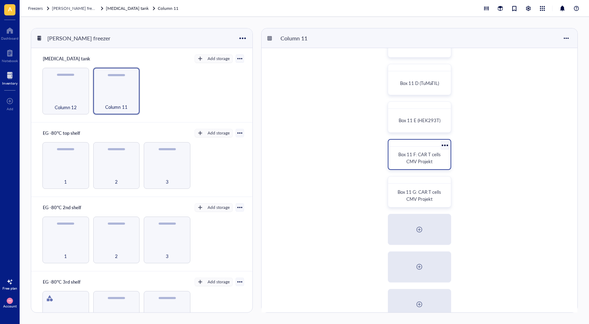
click at [447, 143] on div at bounding box center [445, 145] width 10 height 10
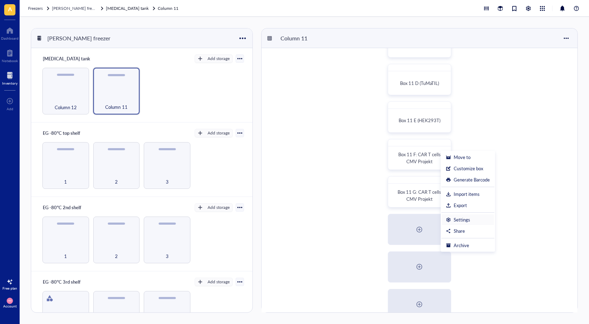
click at [477, 221] on div "Settings" at bounding box center [468, 219] width 44 height 6
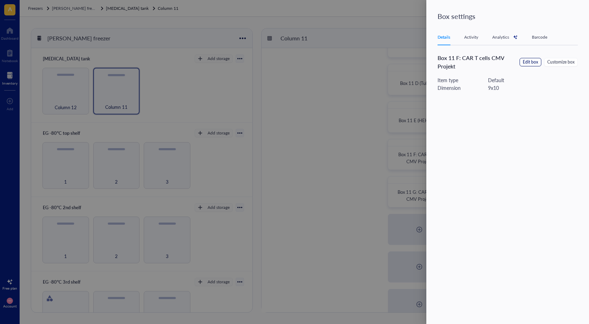
click at [525, 62] on span "Edit box" at bounding box center [530, 62] width 15 height 7
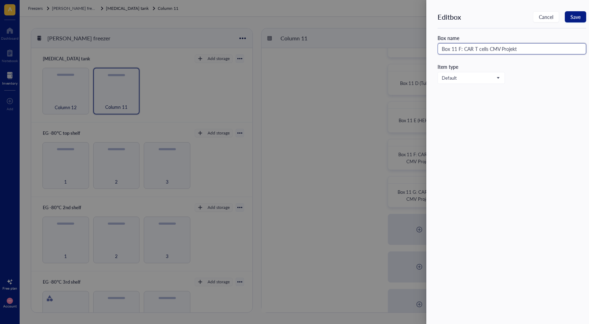
drag, startPoint x: 519, startPoint y: 49, endPoint x: 463, endPoint y: 49, distance: 55.7
click at [463, 49] on input "Box 11 F: CAR T cells CMV Projekt" at bounding box center [511, 48] width 149 height 11
click at [501, 80] on div "Default" at bounding box center [471, 77] width 67 height 11
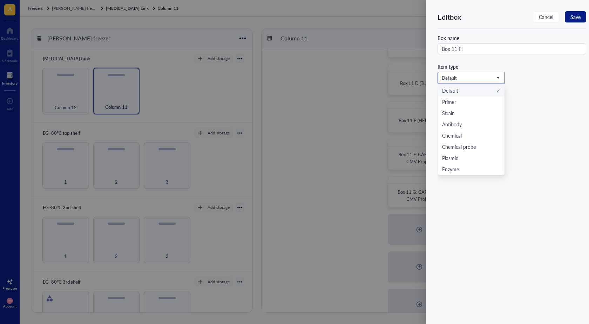
click at [501, 80] on div "Default" at bounding box center [471, 77] width 67 height 11
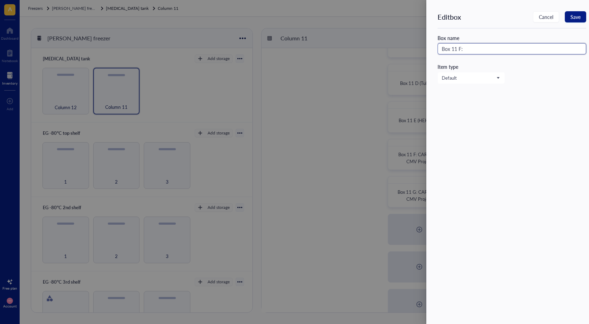
click at [475, 49] on input "Box 11 F:" at bounding box center [511, 48] width 149 height 11
type input "Box 11 F"
click at [527, 97] on div "Edit box Cancel Save Box name Box 11 F Item type Default Default Primer Strain …" at bounding box center [515, 166] width 157 height 311
click at [460, 17] on div "Edit box" at bounding box center [448, 17] width 23 height 10
click at [583, 22] on button "Save" at bounding box center [575, 16] width 21 height 11
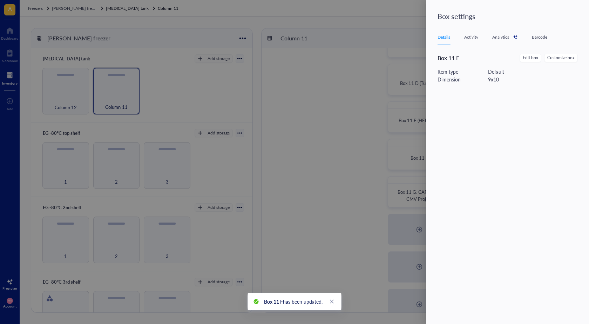
click at [497, 82] on div "9 x 10" at bounding box center [493, 79] width 11 height 8
click at [492, 79] on div "9 x 10" at bounding box center [493, 79] width 11 height 8
click at [546, 36] on div "Barcode" at bounding box center [539, 37] width 15 height 7
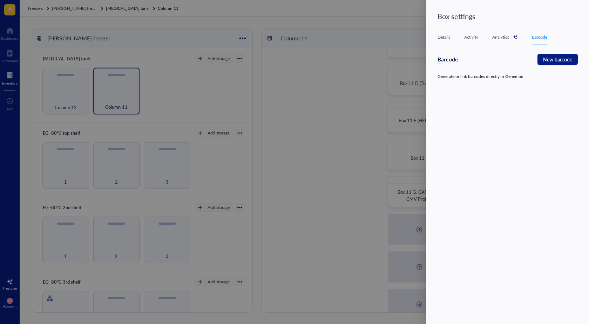
click at [505, 39] on div "Analytics" at bounding box center [505, 37] width 26 height 7
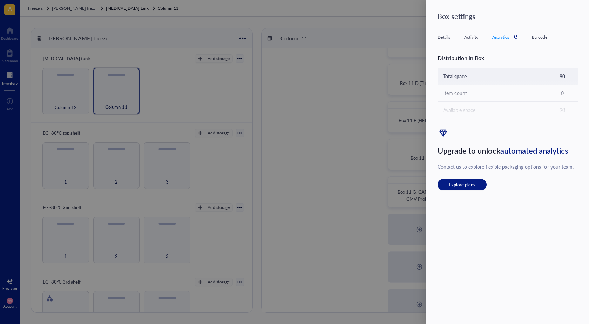
click at [562, 73] on td "90" at bounding box center [562, 76] width 31 height 17
click at [499, 72] on td "Total space" at bounding box center [491, 76] width 109 height 17
click at [498, 72] on td "Total space" at bounding box center [491, 76] width 109 height 17
click at [465, 32] on div "Details Activity Analytics Barcode" at bounding box center [507, 37] width 140 height 16
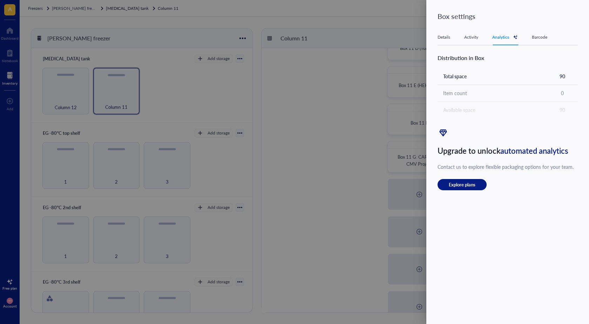
click at [470, 36] on div "Activity" at bounding box center [471, 37] width 14 height 7
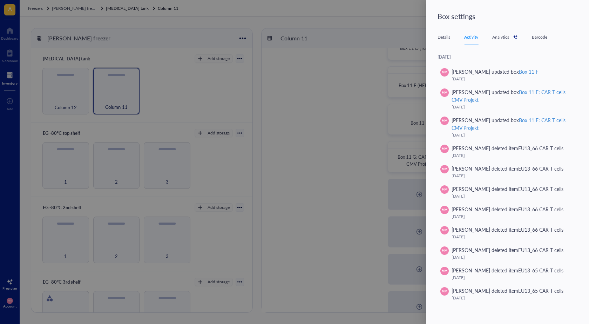
click at [442, 34] on div "Details" at bounding box center [443, 37] width 13 height 7
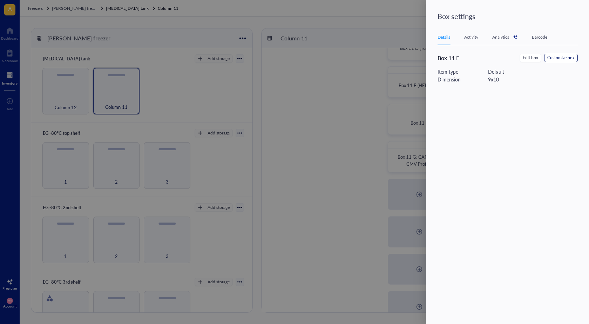
click at [556, 59] on span "Customize box" at bounding box center [560, 58] width 27 height 7
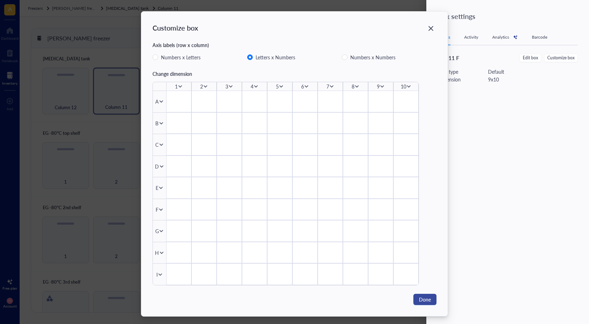
click at [428, 303] on button "Done" at bounding box center [424, 298] width 23 height 11
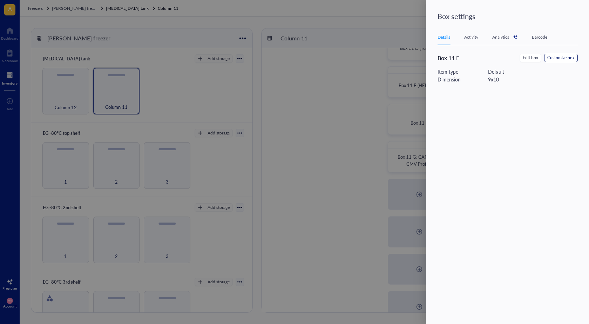
click at [570, 59] on span "Customize box" at bounding box center [560, 58] width 27 height 7
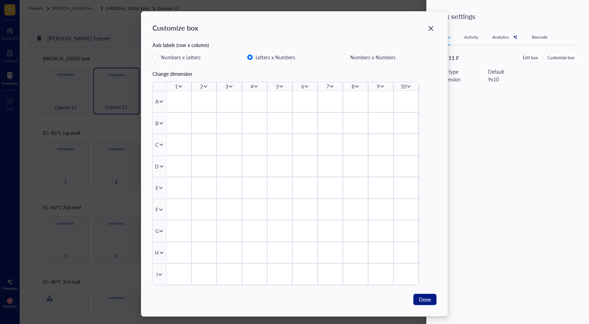
click at [436, 26] on div "Customize box Axis labels (row x column) Numbers x Letters Letters x Numbers Nu…" at bounding box center [294, 164] width 306 height 304
click at [428, 29] on icon "Close" at bounding box center [431, 28] width 7 height 7
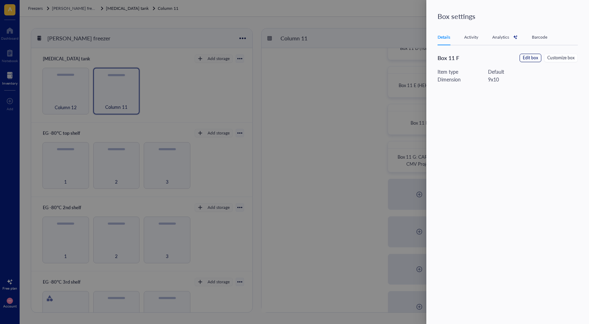
click at [533, 58] on span "Edit box" at bounding box center [530, 58] width 15 height 7
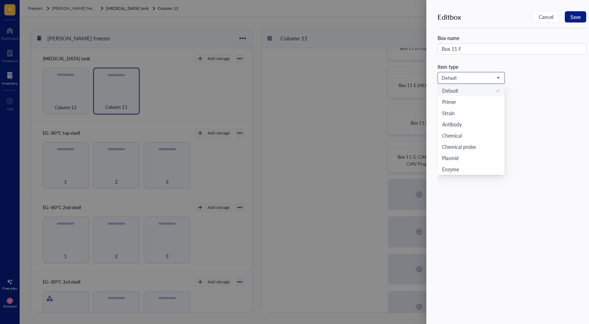
click at [499, 76] on span at bounding box center [471, 78] width 59 height 11
click at [542, 76] on div "Default Default Primer Strain Antibody Chemical Chemical probe Plasmid Enzyme C…" at bounding box center [511, 78] width 149 height 12
click at [552, 20] on button "Cancel" at bounding box center [546, 16] width 26 height 11
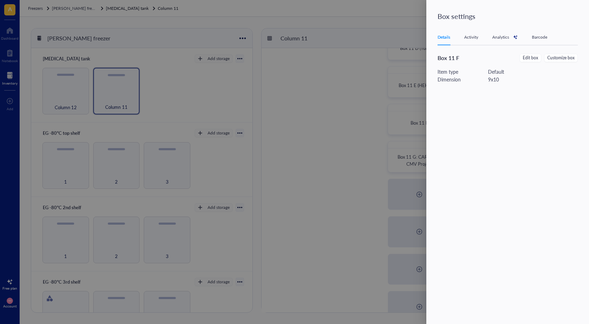
click at [466, 72] on div "Item type" at bounding box center [462, 72] width 50 height 8
click at [458, 73] on div "Item type" at bounding box center [462, 72] width 50 height 8
click at [265, 90] on div at bounding box center [294, 162] width 589 height 324
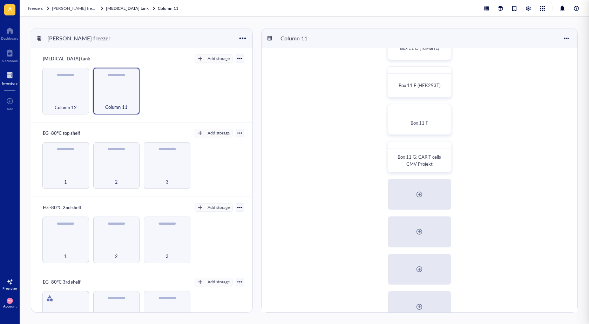
click at [316, 103] on div at bounding box center [294, 162] width 589 height 324
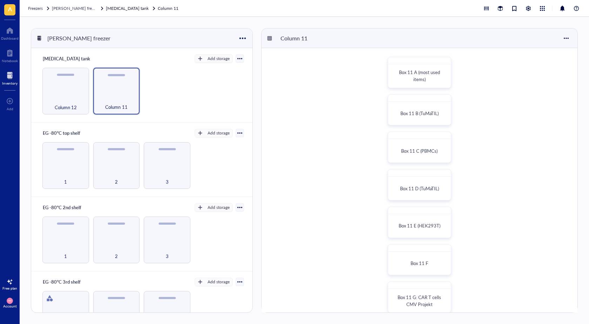
click at [14, 300] on div "MM Account" at bounding box center [10, 303] width 20 height 20
click at [49, 314] on link "Logout" at bounding box center [47, 314] width 40 height 13
